Goal: Transaction & Acquisition: Purchase product/service

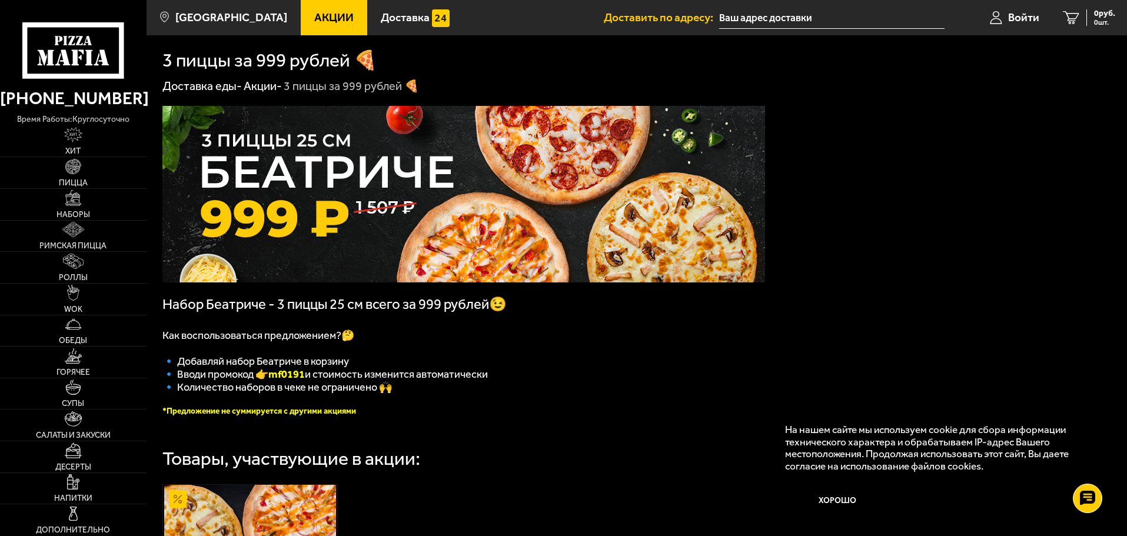
click at [323, 18] on span "Акции" at bounding box center [333, 17] width 39 height 11
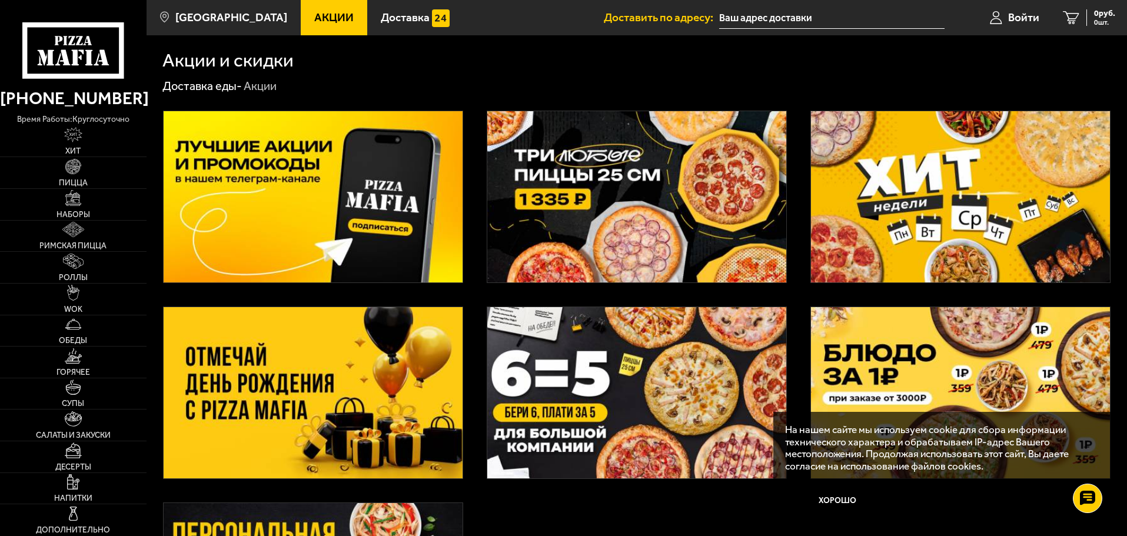
click at [1065, 150] on img at bounding box center [960, 196] width 299 height 171
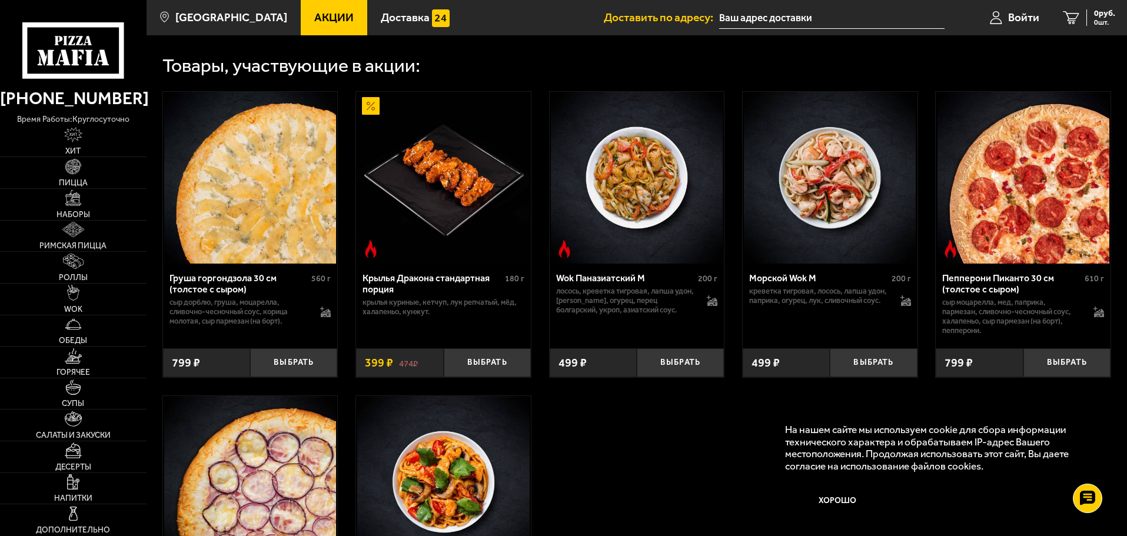
scroll to position [589, 0]
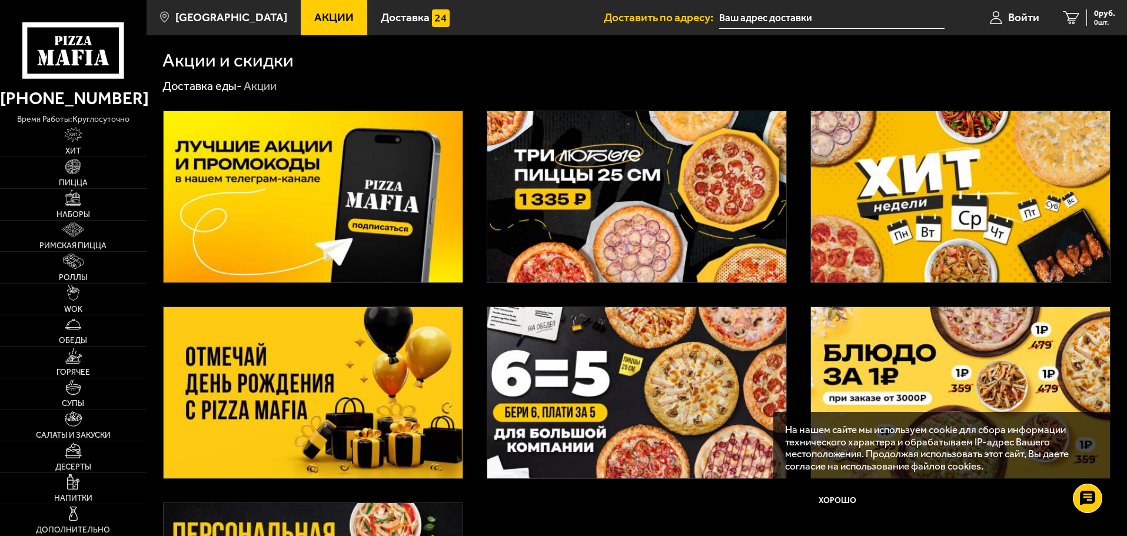
click at [615, 172] on img at bounding box center [636, 196] width 299 height 171
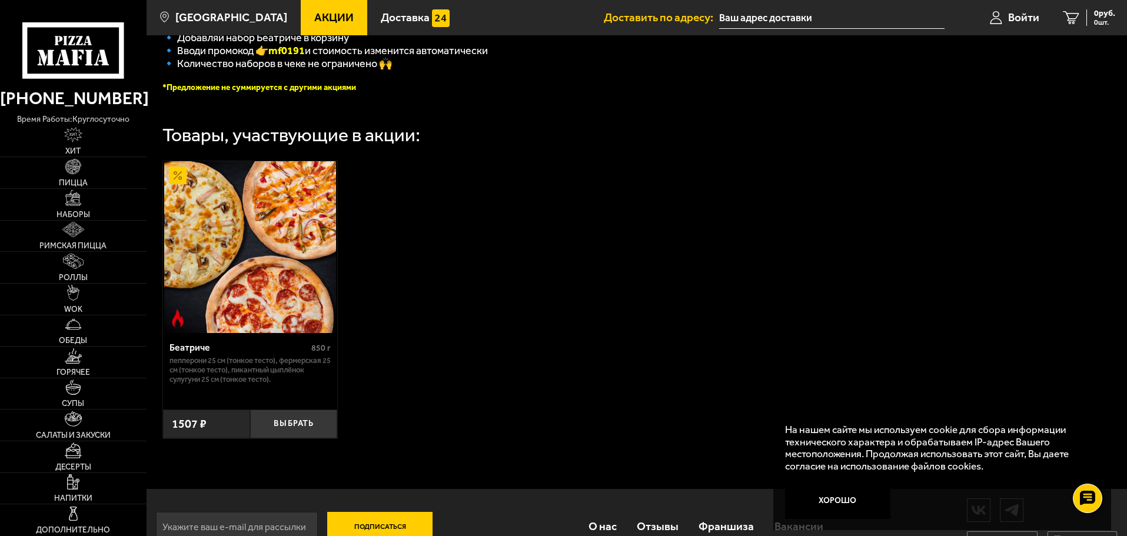
scroll to position [361, 0]
